Goal: Transaction & Acquisition: Purchase product/service

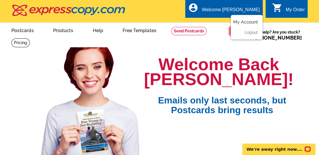
click at [249, 24] on link "My Account" at bounding box center [245, 21] width 25 height 5
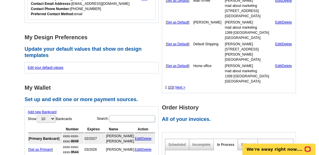
scroll to position [190, 0]
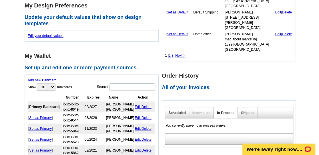
click at [177, 111] on link "Scheduled" at bounding box center [176, 113] width 17 height 4
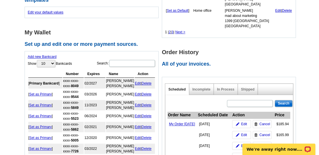
scroll to position [222, 0]
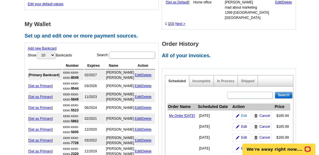
click at [238, 116] on img at bounding box center [237, 115] width 3 height 3
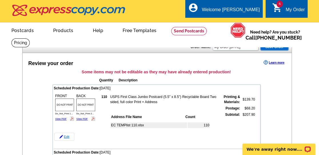
click at [64, 135] on link "Edit" at bounding box center [64, 136] width 20 height 8
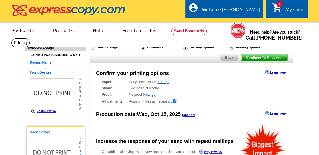
radio input "false"
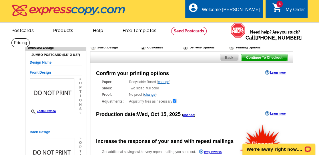
click at [190, 114] on link "change" at bounding box center [188, 114] width 11 height 3
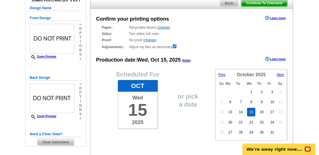
scroll to position [63, 0]
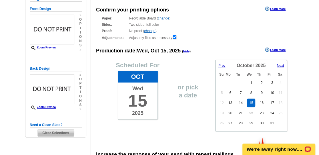
click at [223, 65] on span "Prev" at bounding box center [221, 65] width 7 height 4
click at [260, 100] on link "18" at bounding box center [262, 102] width 8 height 9
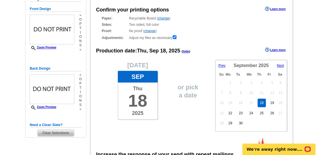
click at [66, 133] on span "Clear Selections" at bounding box center [55, 132] width 36 height 7
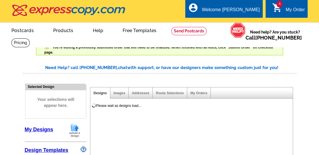
select select "785"
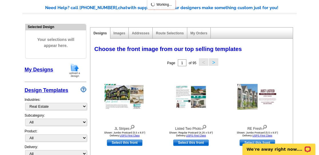
scroll to position [63, 0]
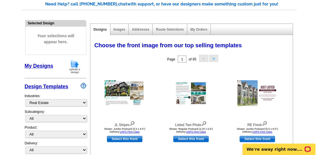
click at [73, 63] on img at bounding box center [74, 66] width 15 height 15
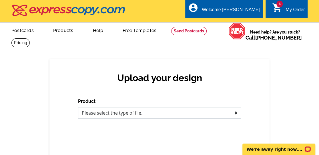
click at [212, 114] on select "Please select the type of file... Postcards Business Cards Letters and flyers G…" at bounding box center [159, 112] width 163 height 11
select select "1"
click at [78, 107] on select "Please select the type of file... Postcards Business Cards Letters and flyers G…" at bounding box center [159, 112] width 163 height 11
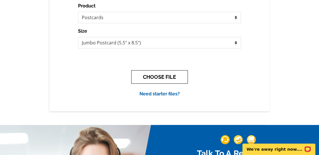
click at [142, 73] on button "CHOOSE FILE" at bounding box center [159, 76] width 57 height 13
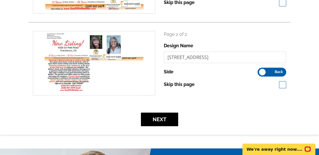
scroll to position [159, 0]
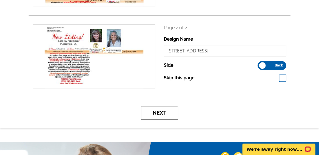
click at [171, 109] on button "Next" at bounding box center [159, 112] width 37 height 13
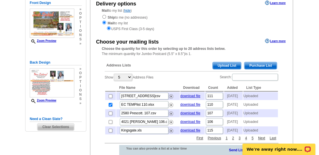
scroll to position [95, 0]
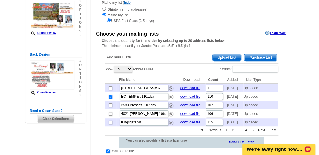
click at [110, 98] on input "checkbox" at bounding box center [111, 97] width 4 height 4
checkbox input "false"
click at [226, 54] on span "Upload List" at bounding box center [227, 57] width 28 height 7
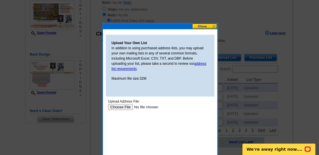
scroll to position [0, 0]
click at [124, 106] on input "file" at bounding box center [144, 107] width 72 height 6
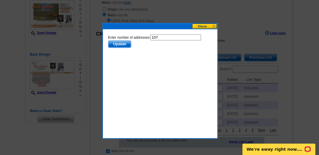
click at [164, 36] on input "107" at bounding box center [175, 37] width 51 height 6
type input "106"
click at [108, 40] on button "Update" at bounding box center [119, 43] width 23 height 7
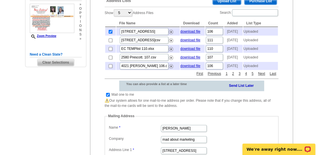
scroll to position [159, 0]
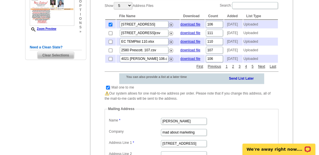
click at [107, 89] on input "checkbox" at bounding box center [108, 88] width 4 height 4
checkbox input "false"
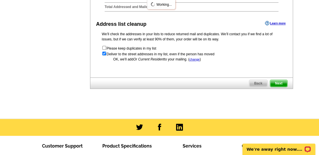
scroll to position [254, 0]
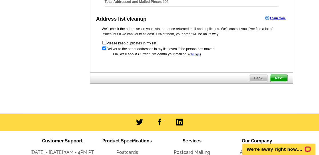
click at [276, 82] on span "Next" at bounding box center [278, 78] width 17 height 7
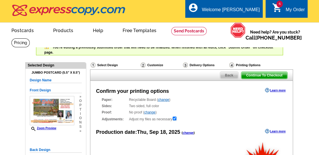
radio input "false"
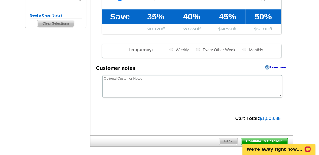
scroll to position [222, 0]
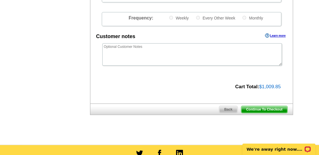
click at [271, 106] on span "Continue To Checkout" at bounding box center [264, 109] width 46 height 7
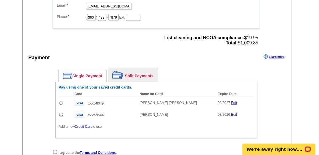
scroll to position [604, 0]
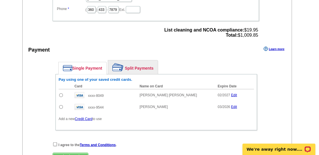
click at [62, 93] on input "radio" at bounding box center [61, 95] width 4 height 4
radio input "true"
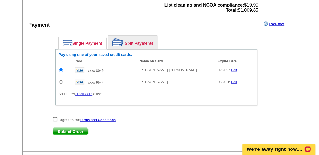
scroll to position [635, 0]
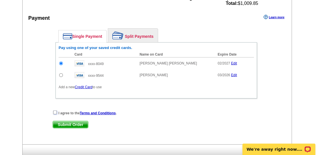
click at [54, 110] on input "checkbox" at bounding box center [55, 112] width 4 height 4
checkbox input "true"
click at [61, 121] on span "Submit Order" at bounding box center [70, 124] width 35 height 7
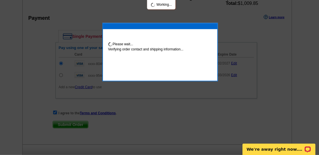
scroll to position [664, 0]
